Goal: Obtain resource: Download file/media

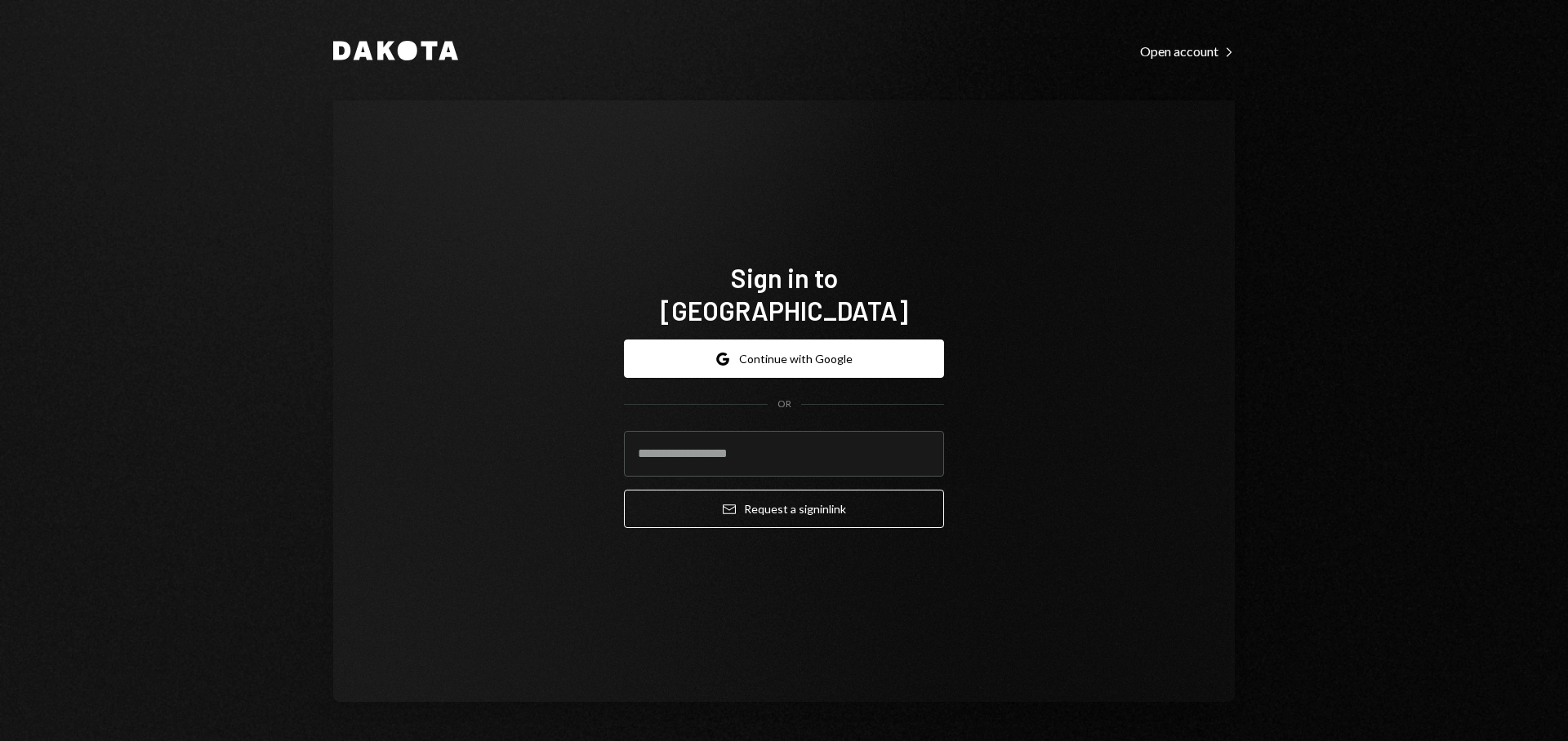
type input "**********"
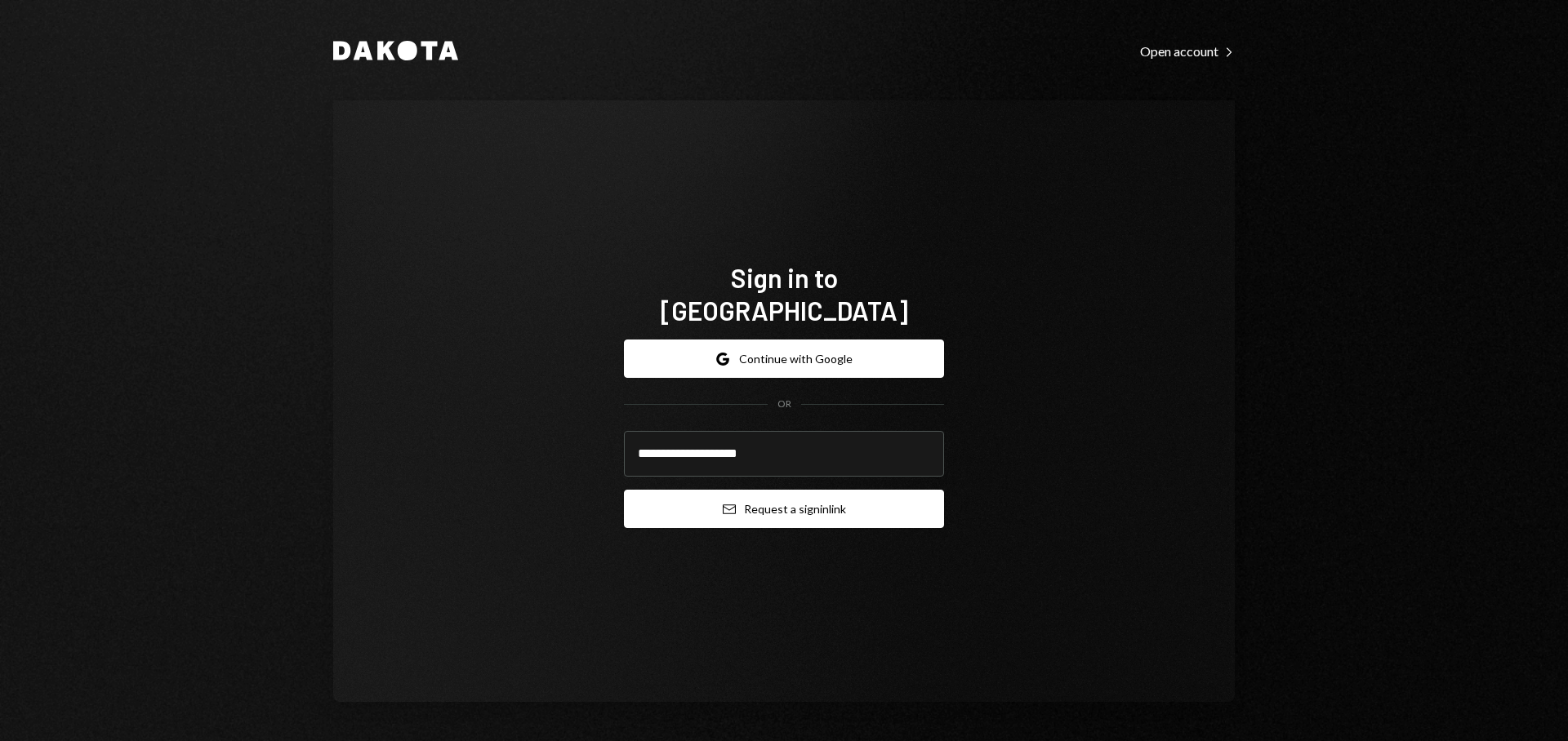
click at [716, 493] on button "Email Request a sign in link" at bounding box center [784, 509] width 320 height 38
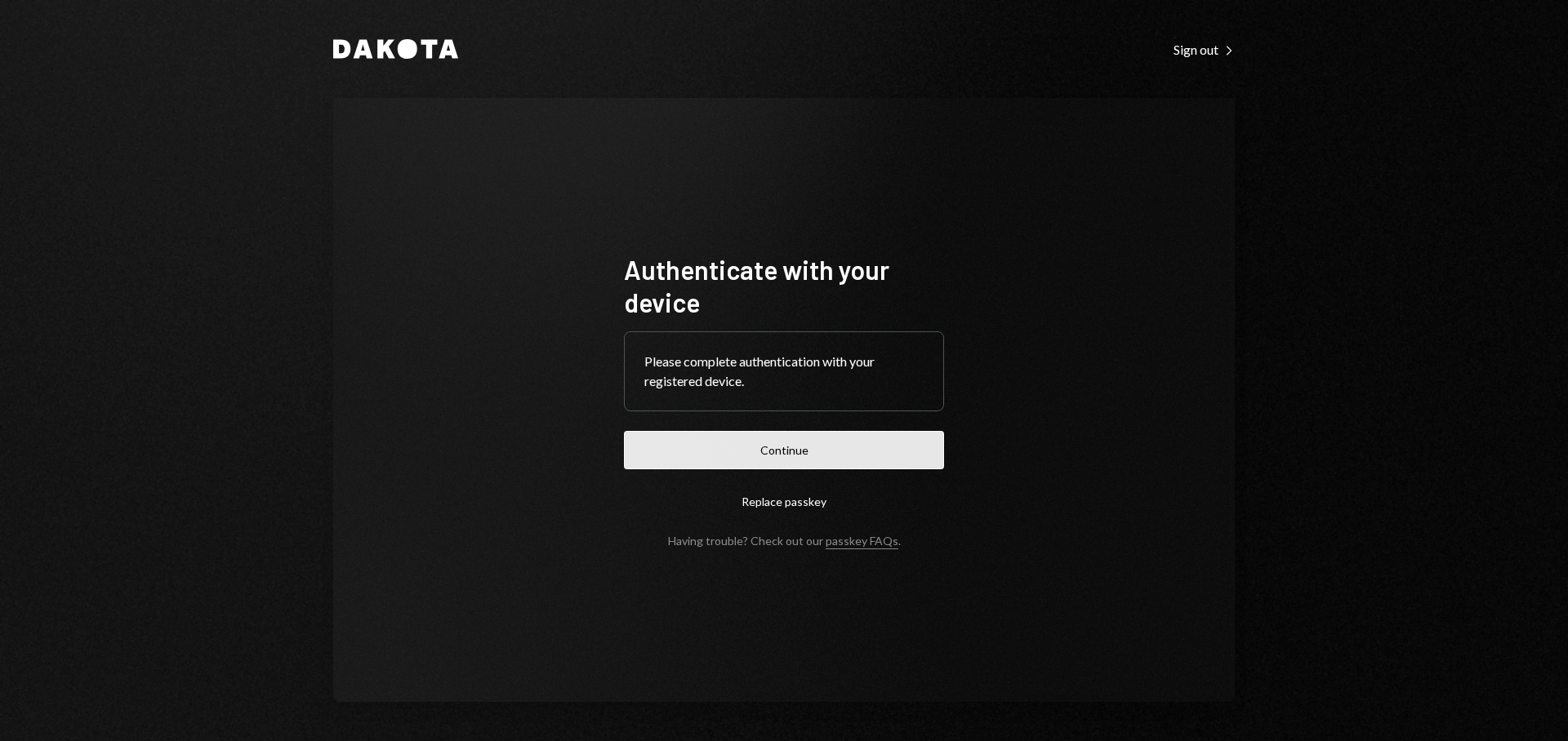
click at [825, 450] on button "Continue" at bounding box center [784, 450] width 320 height 38
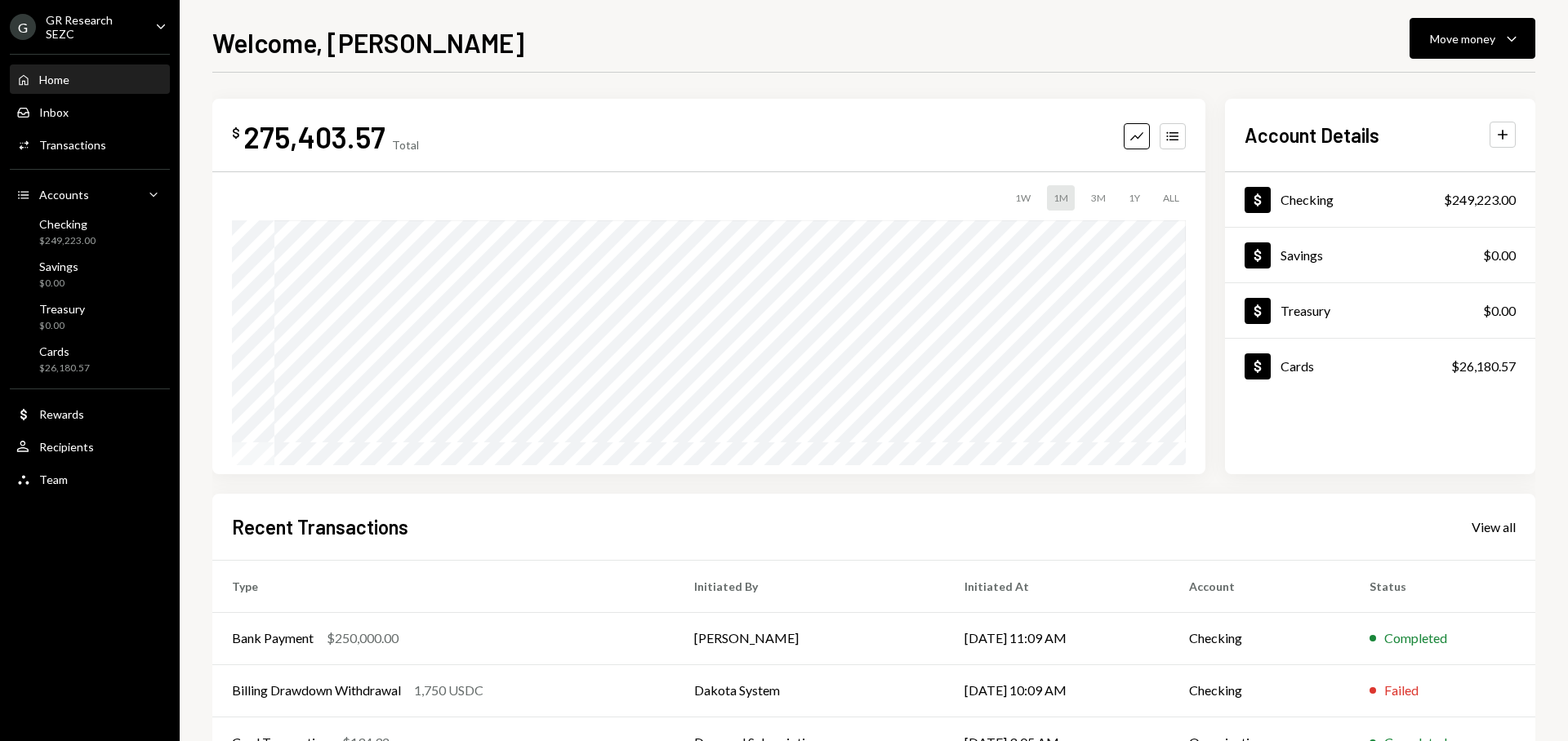
click at [1163, 194] on div "ALL" at bounding box center [1170, 198] width 30 height 25
click at [1175, 141] on icon "Accounts" at bounding box center [1172, 136] width 16 height 16
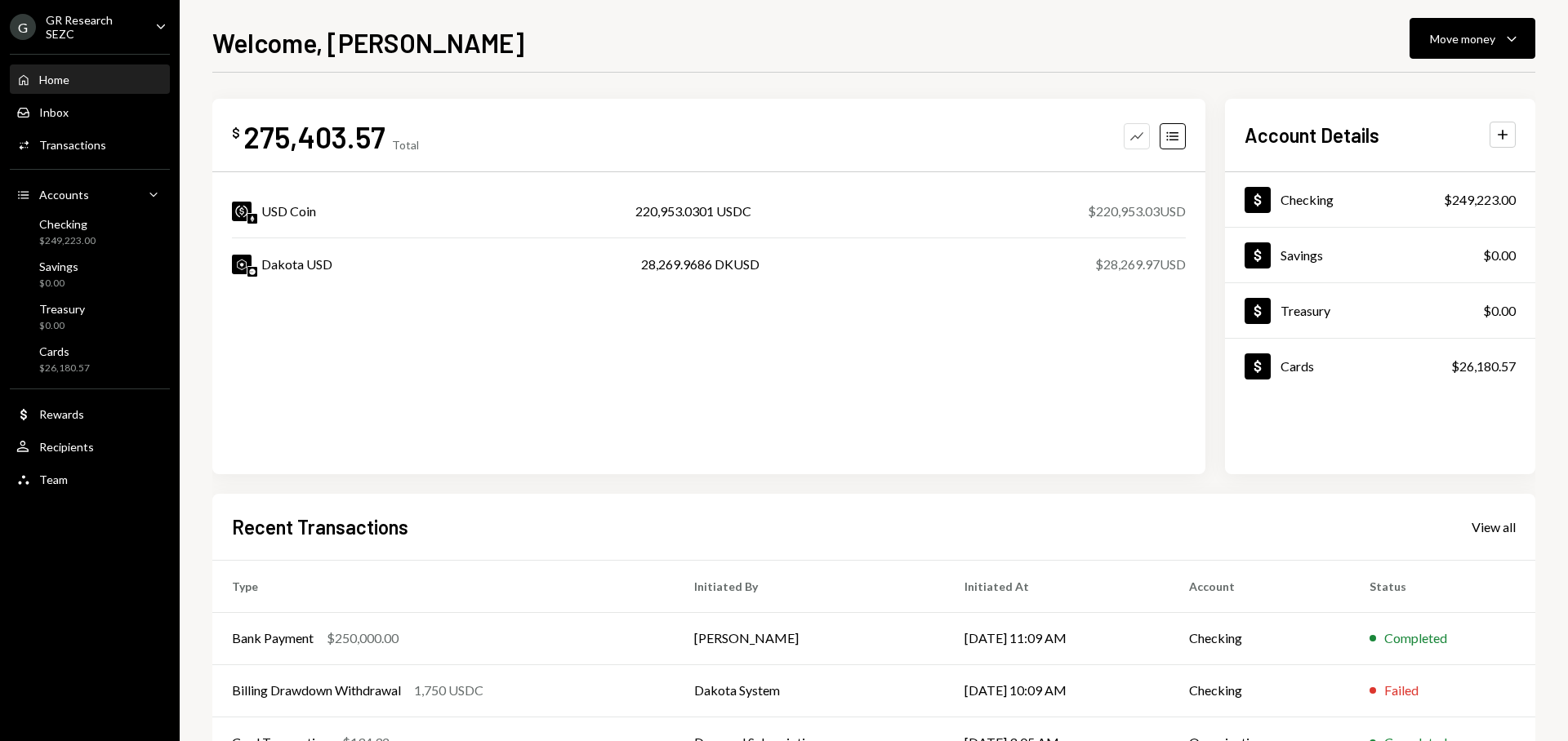
click at [1148, 139] on button "Graph" at bounding box center [1136, 136] width 26 height 26
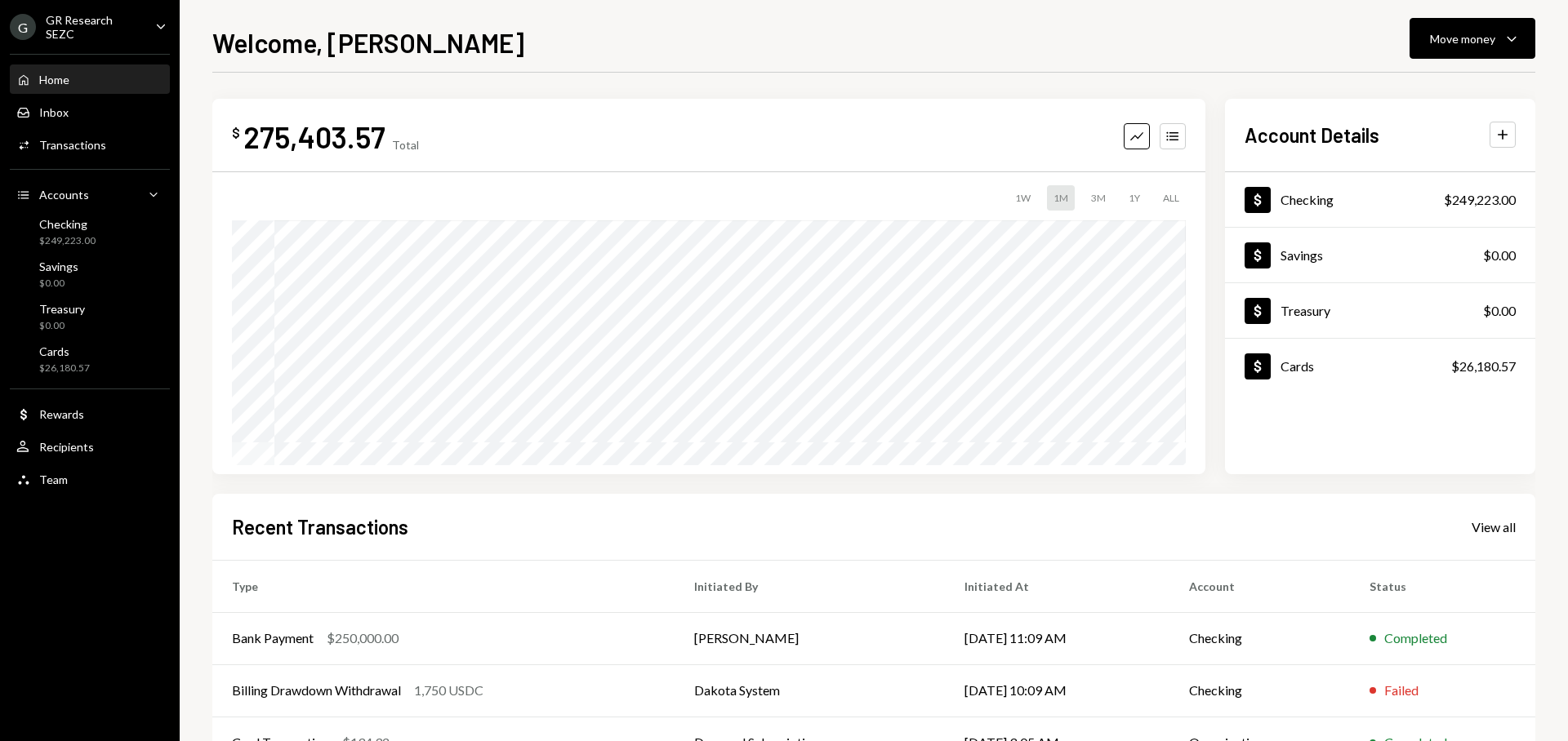
click at [1178, 202] on div "ALL" at bounding box center [1170, 198] width 30 height 25
click at [158, 22] on icon "Caret Down" at bounding box center [161, 26] width 18 height 18
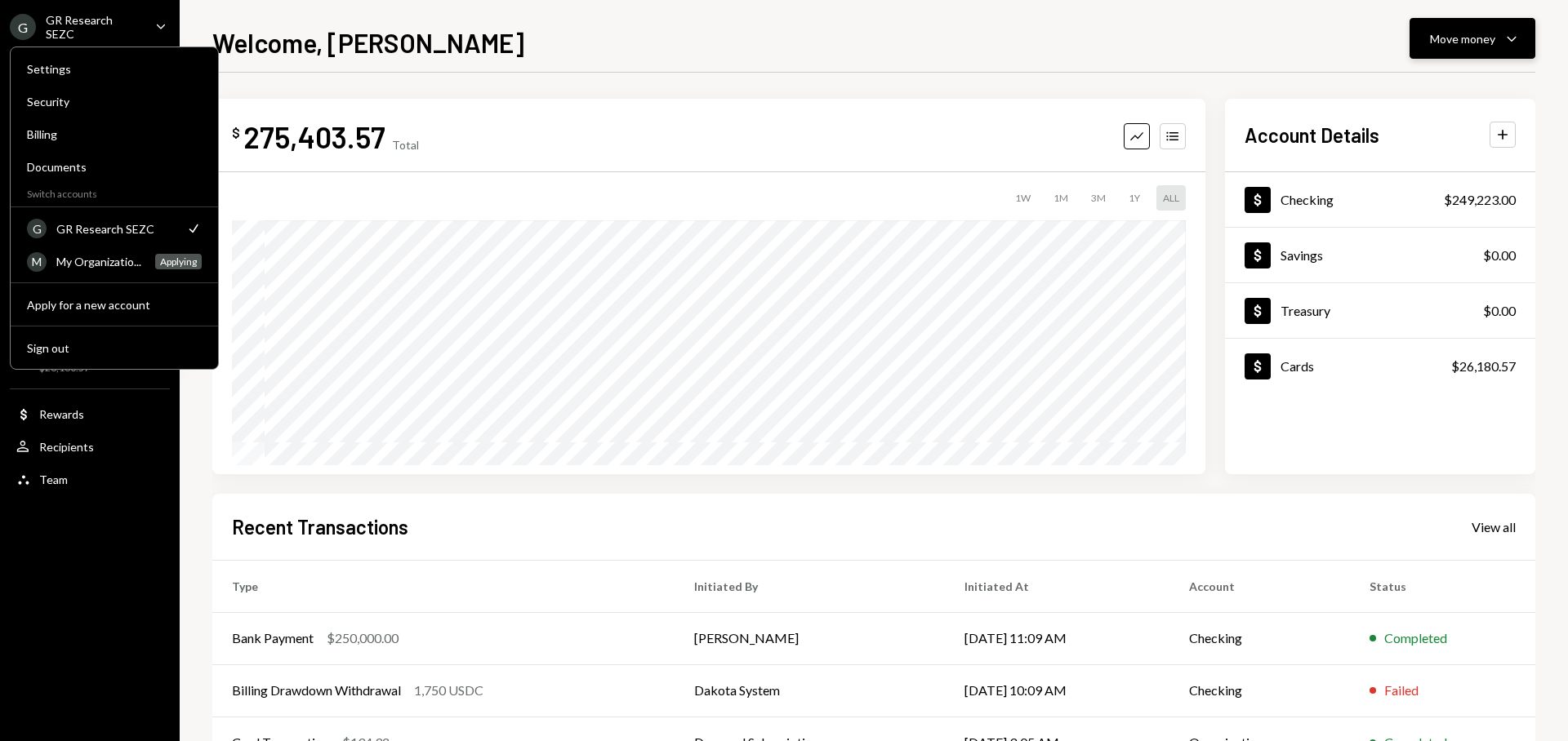
click at [1448, 44] on div "Move money" at bounding box center [1462, 38] width 65 height 17
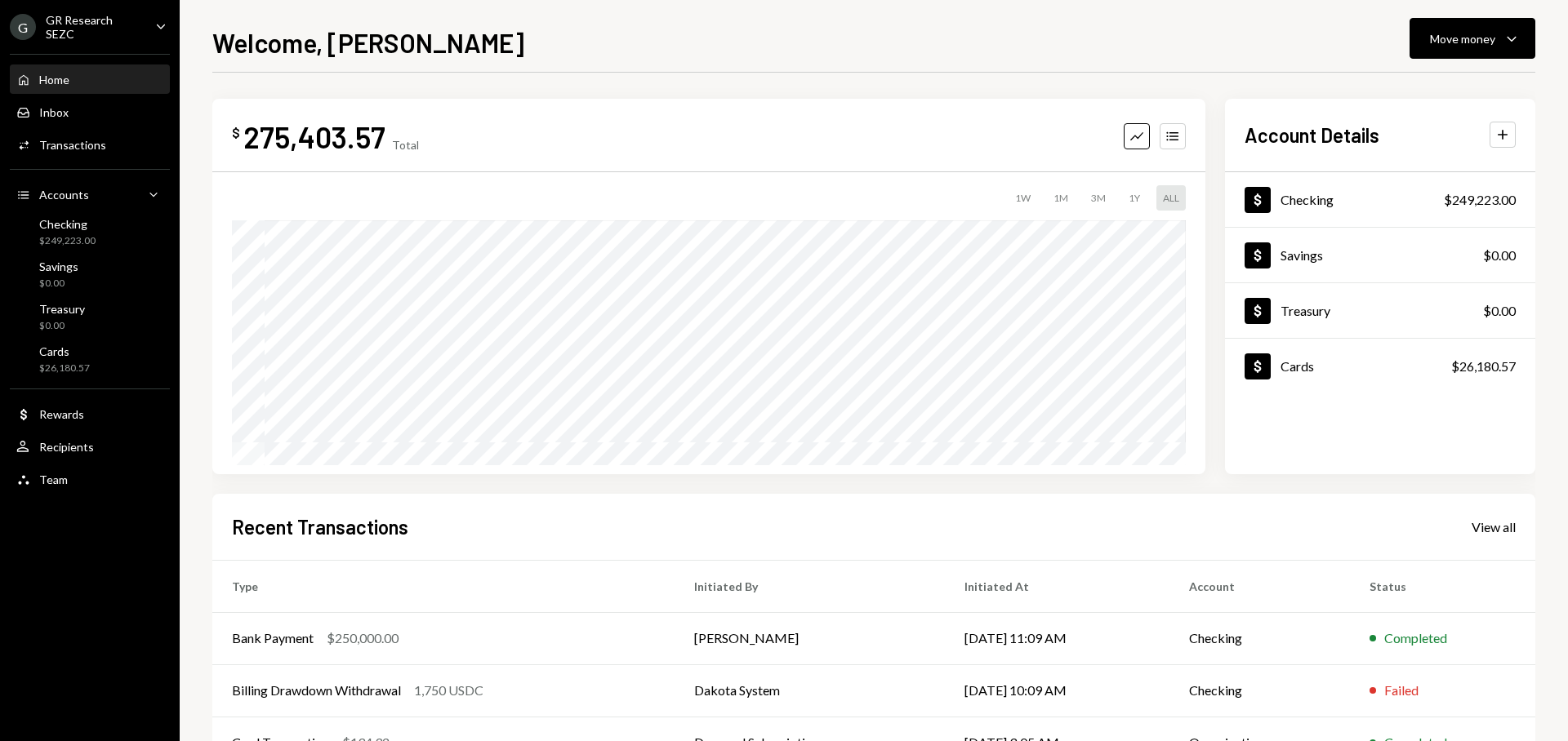
click at [81, 21] on div "GR Research SEZC" at bounding box center [94, 26] width 97 height 28
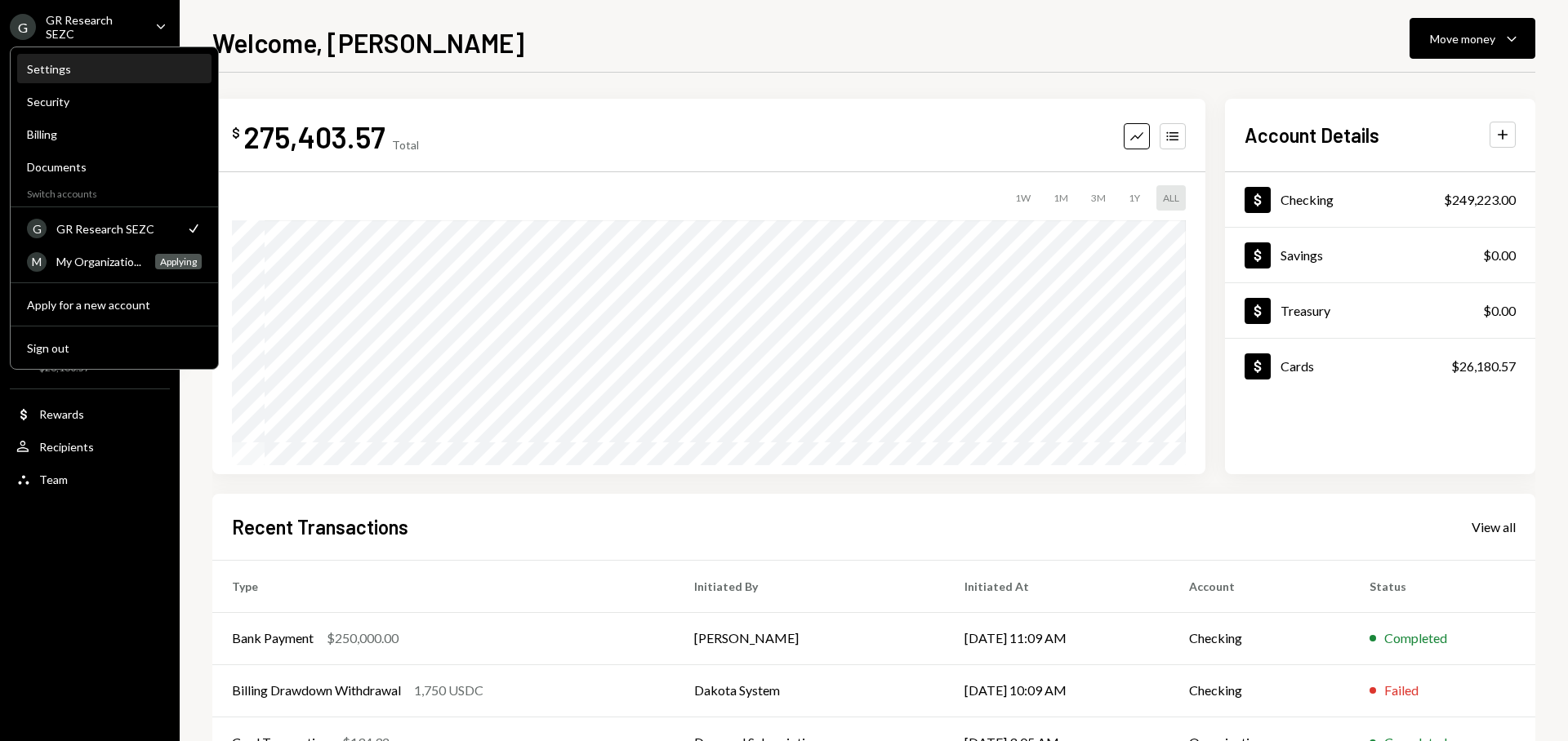
click at [82, 69] on div "Settings" at bounding box center [114, 69] width 174 height 14
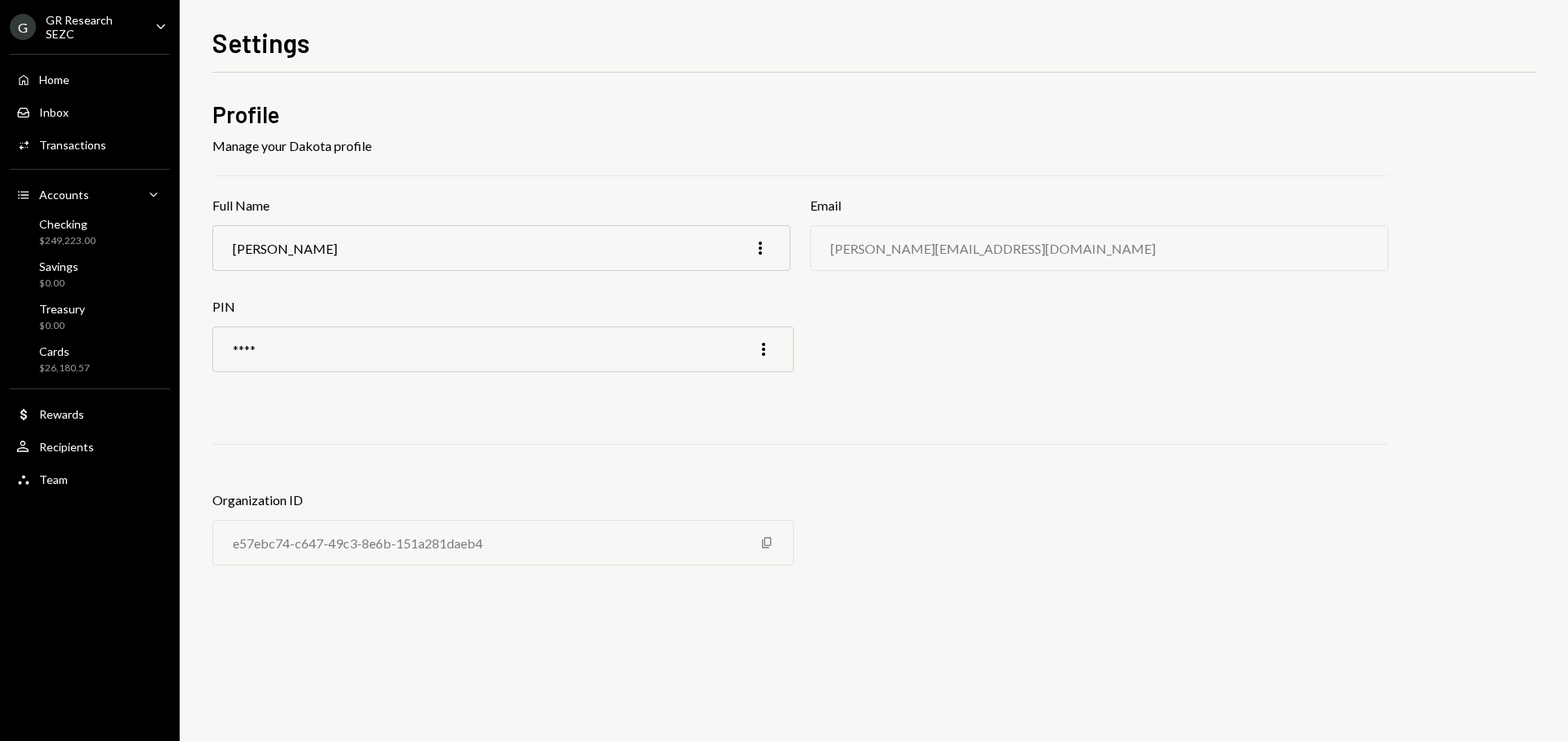
click at [114, 35] on div "G GR Research SEZC" at bounding box center [76, 26] width 132 height 28
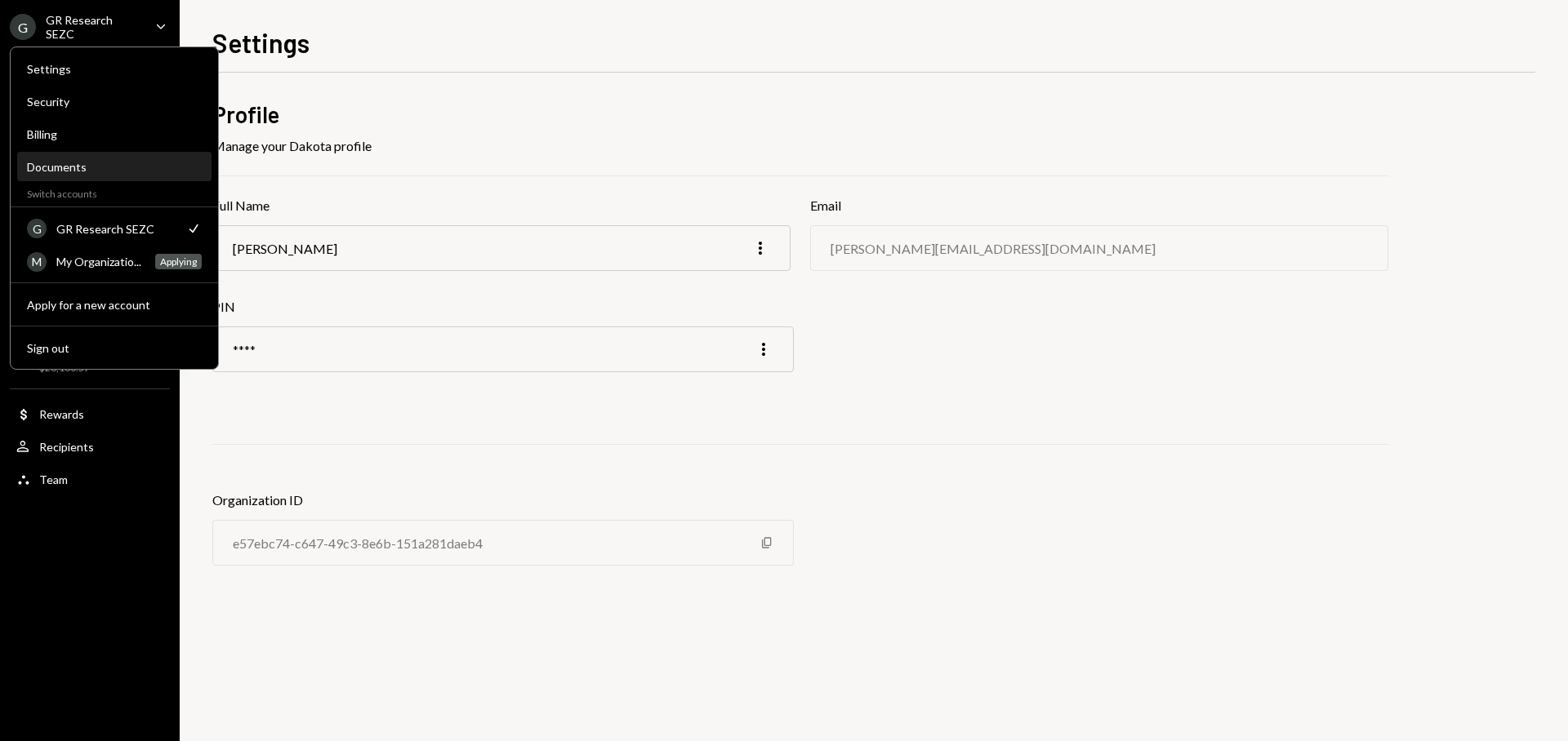
click at [104, 167] on div "Documents" at bounding box center [114, 166] width 174 height 14
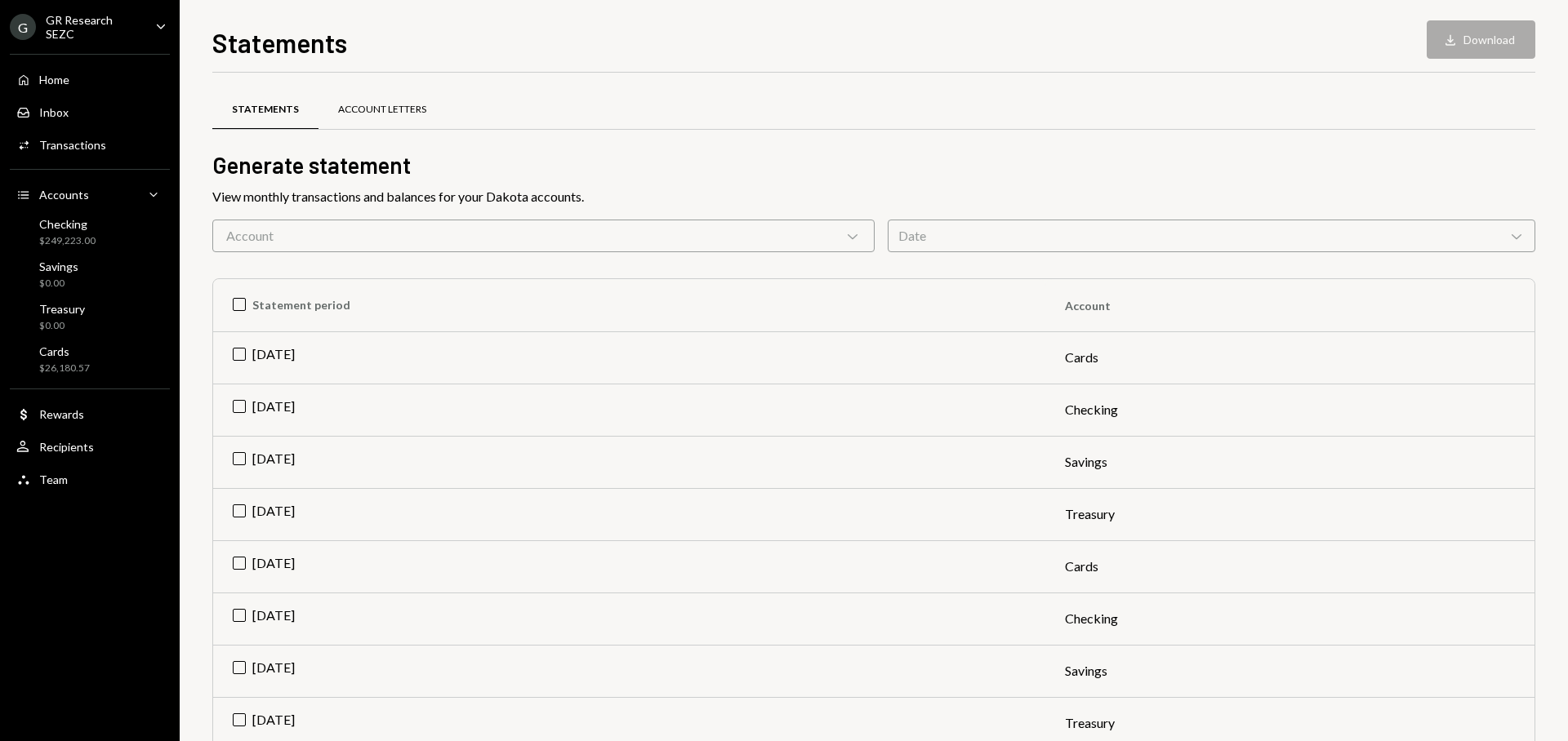
click at [386, 116] on div "Account Letters" at bounding box center [381, 109] width 127 height 39
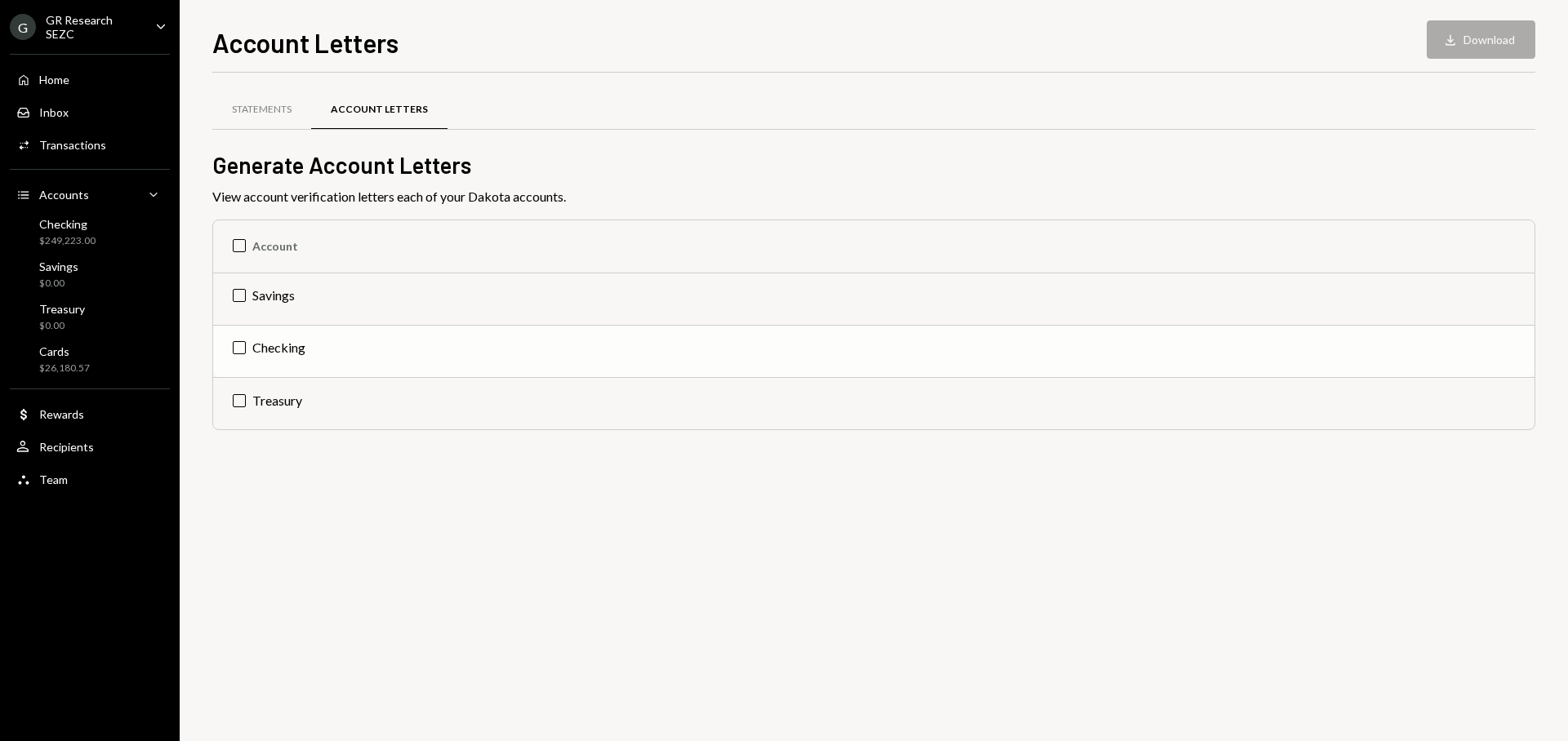
click at [288, 362] on td "Checking" at bounding box center [874, 352] width 1321 height 52
click at [1468, 41] on button "Download Download" at bounding box center [1480, 40] width 108 height 38
